Goal: Check status: Check status

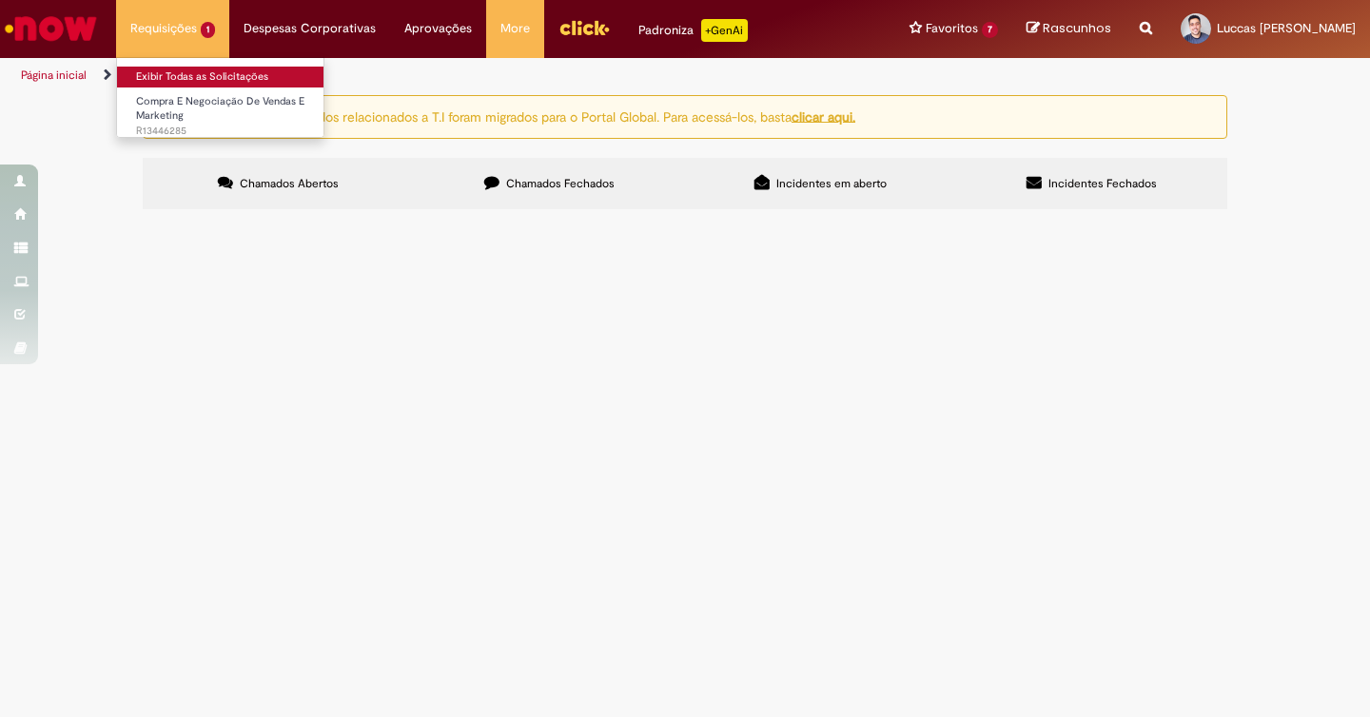
click at [196, 68] on link "Exibir Todas as Solicitações" at bounding box center [221, 77] width 209 height 21
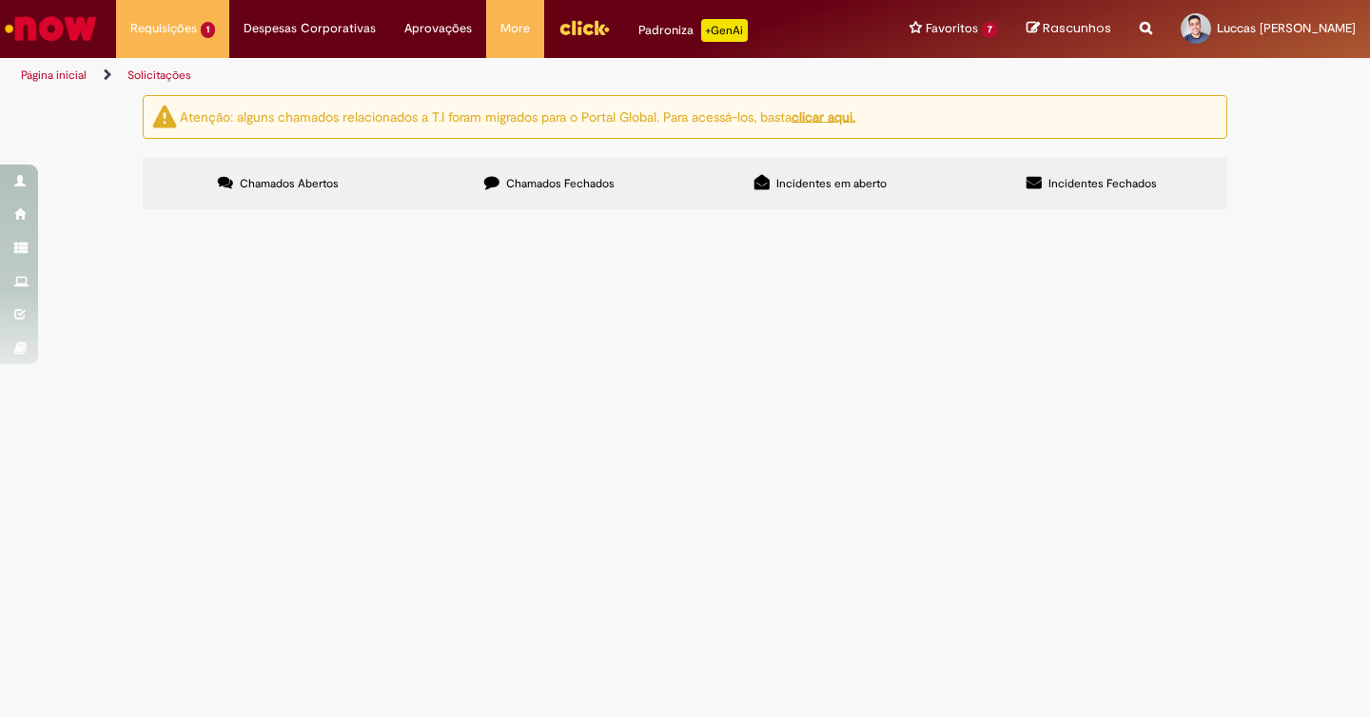
click at [0, 0] on span "Compra E Negociação De Vendas E Marketing" at bounding box center [0, 0] width 0 height 0
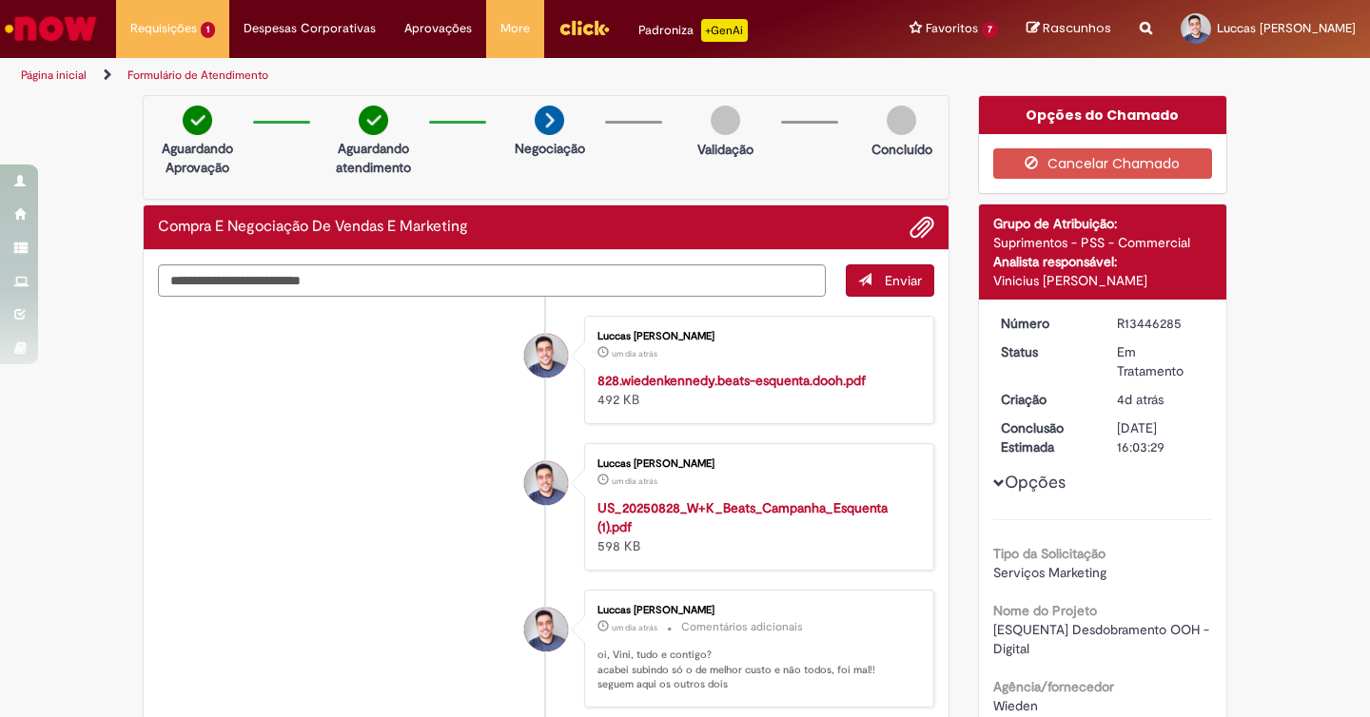
click at [69, 26] on img "Ir para a Homepage" at bounding box center [51, 29] width 98 height 38
